Goal: Find specific page/section: Find specific page/section

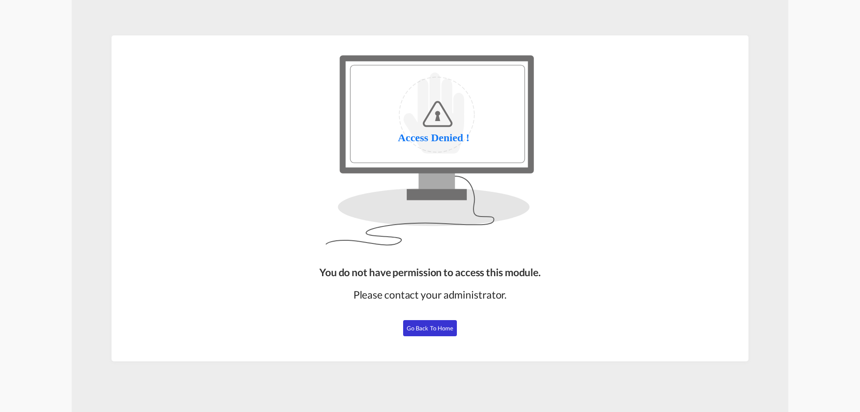
click at [435, 327] on span "Go Back to Home" at bounding box center [430, 327] width 47 height 7
